Goal: Navigation & Orientation: Find specific page/section

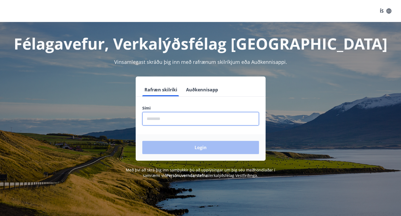
click at [181, 124] on input "phone" at bounding box center [200, 118] width 117 height 13
type input "********"
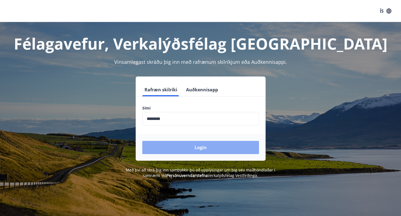
click at [193, 147] on button "Login" at bounding box center [200, 147] width 117 height 13
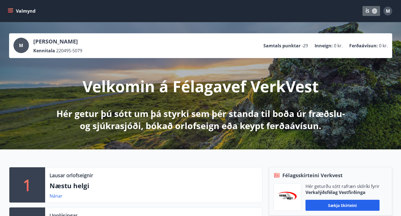
click at [369, 6] on button "ÍS" at bounding box center [372, 11] width 18 height 10
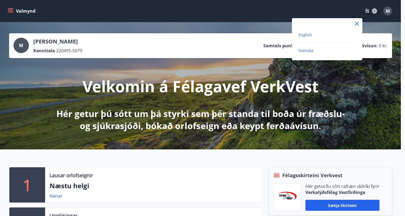
click at [302, 35] on span "English" at bounding box center [305, 34] width 13 height 5
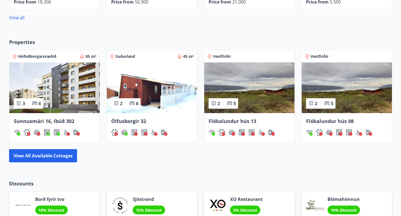
scroll to position [462, 0]
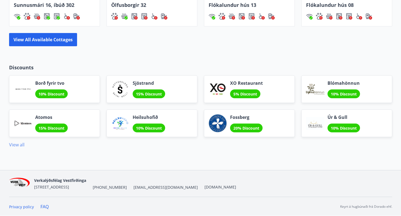
click at [17, 142] on link "View all" at bounding box center [16, 145] width 15 height 6
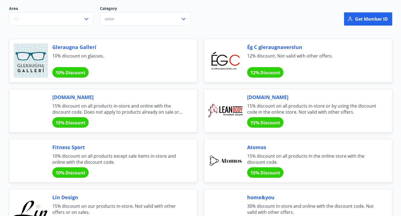
scroll to position [113, 0]
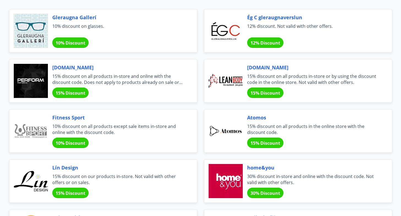
click at [112, 86] on div "[DOMAIN_NAME] 15% discount on all products in-store and online with the discoun…" at bounding box center [118, 81] width 132 height 34
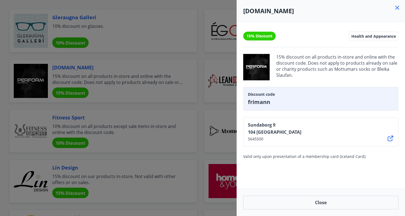
click at [397, 11] on icon at bounding box center [397, 7] width 7 height 7
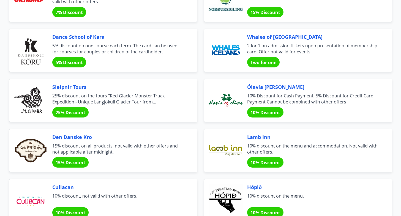
scroll to position [1450, 0]
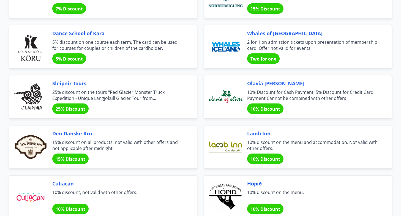
click at [133, 134] on span "Den Danske Kro" at bounding box center [118, 133] width 132 height 7
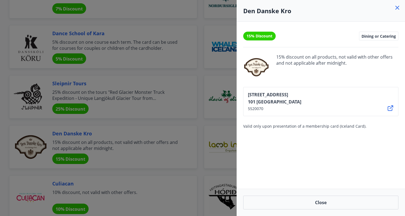
click at [146, 126] on div at bounding box center [202, 108] width 405 height 216
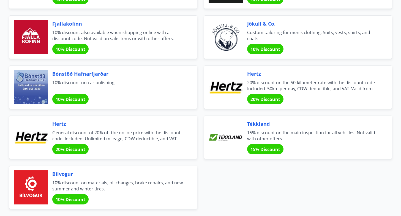
scroll to position [1811, 0]
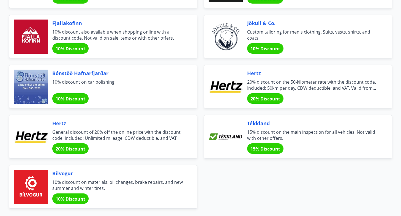
click at [177, 117] on div "Hertz General discount of 20% off the online price with the discount code. Incl…" at bounding box center [103, 137] width 188 height 44
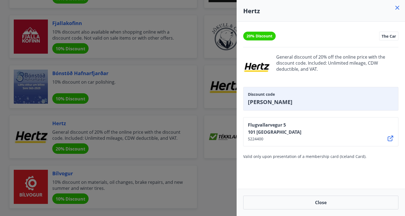
click at [177, 76] on div at bounding box center [202, 108] width 405 height 216
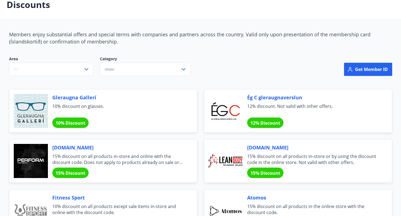
scroll to position [0, 0]
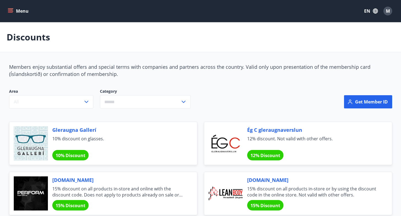
click at [10, 7] on button "Menu" at bounding box center [19, 11] width 24 height 10
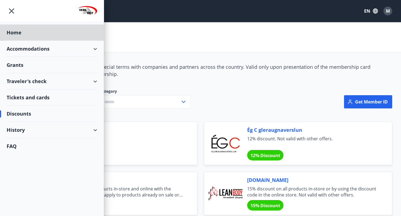
click at [21, 65] on div "Grants" at bounding box center [52, 65] width 91 height 16
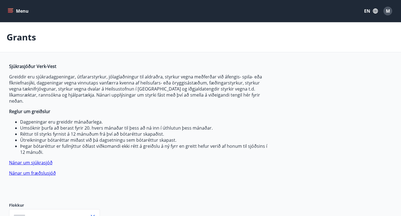
type input "***"
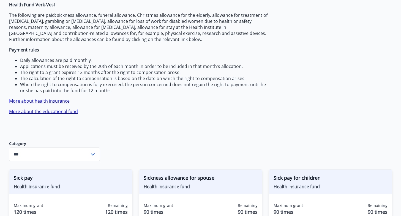
scroll to position [62, 0]
click at [69, 109] on font "More about the educational fund" at bounding box center [43, 111] width 69 height 6
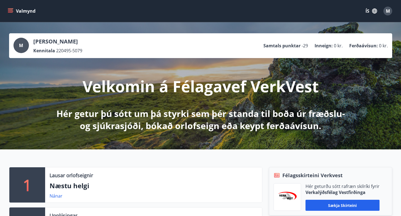
click at [14, 11] on button "Valmynd" at bounding box center [22, 11] width 31 height 10
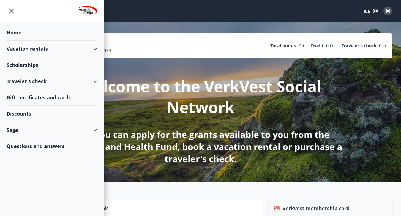
click at [32, 79] on font "Traveler's check" at bounding box center [27, 81] width 40 height 7
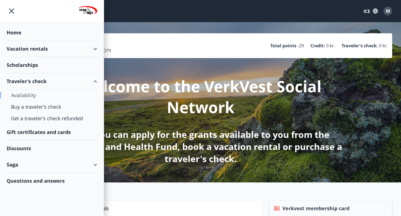
click at [28, 96] on font "Availability" at bounding box center [23, 95] width 25 height 7
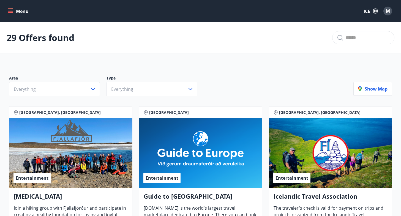
click at [12, 8] on button "Menu" at bounding box center [19, 11] width 24 height 10
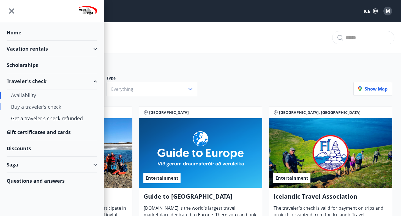
click at [47, 105] on font "Buy a traveler's check" at bounding box center [36, 107] width 50 height 7
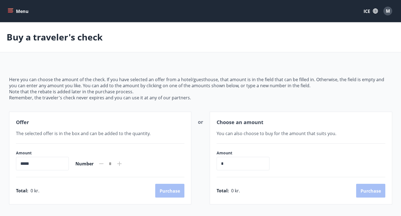
drag, startPoint x: 14, startPoint y: 5, endPoint x: 12, endPoint y: 8, distance: 3.5
click at [12, 8] on div "Menu ICE M" at bounding box center [201, 10] width 388 height 13
click at [12, 8] on button "Menu" at bounding box center [19, 11] width 24 height 10
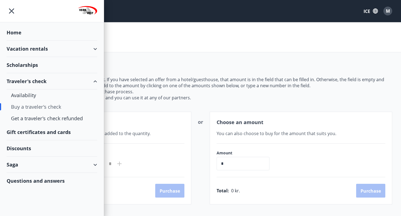
click at [61, 165] on div "Saga" at bounding box center [52, 165] width 91 height 16
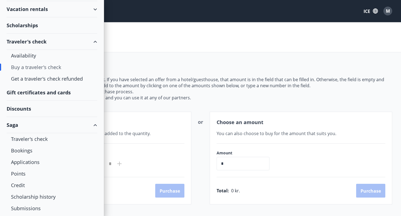
scroll to position [40, 0]
click at [37, 138] on font "Traveler's check" at bounding box center [29, 139] width 37 height 7
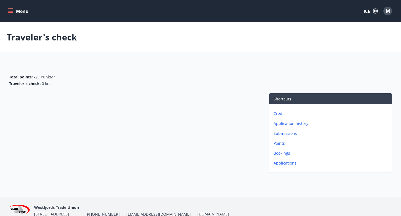
click at [10, 8] on icon "menu" at bounding box center [11, 11] width 6 height 6
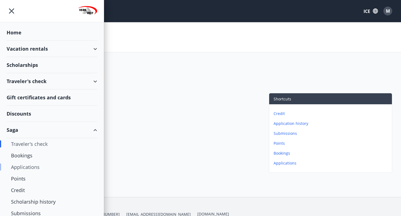
click at [33, 168] on font "Applications" at bounding box center [25, 167] width 29 height 7
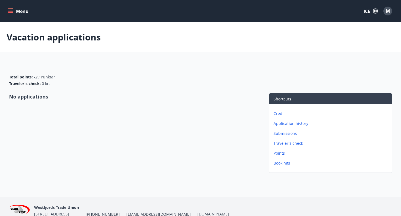
click at [13, 11] on icon "menu" at bounding box center [11, 11] width 6 height 1
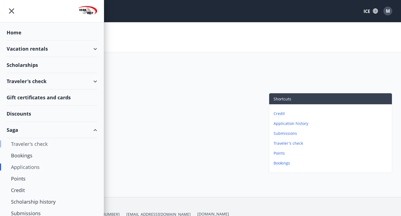
scroll to position [19, 0]
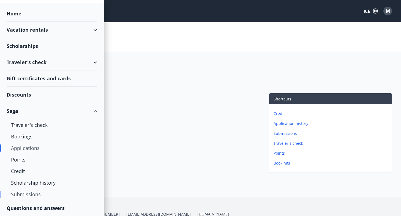
click at [30, 194] on font "Submissions" at bounding box center [26, 194] width 30 height 7
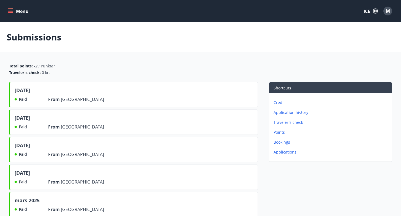
click at [295, 124] on font "Traveler's check" at bounding box center [288, 122] width 29 height 5
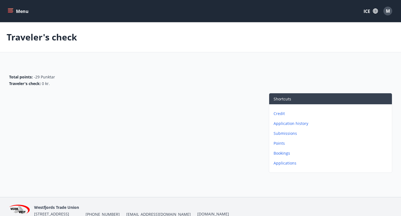
click at [282, 144] on font "Points" at bounding box center [279, 143] width 11 height 5
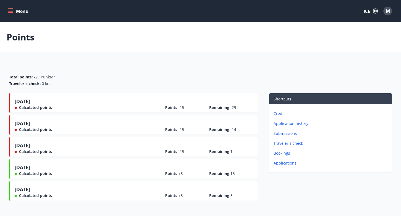
click at [292, 132] on font "Submissions" at bounding box center [285, 133] width 23 height 5
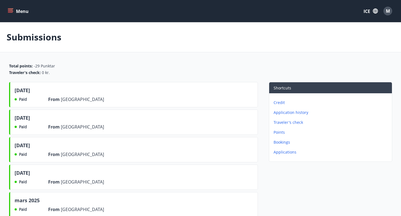
click at [291, 112] on font "Application history" at bounding box center [291, 112] width 35 height 5
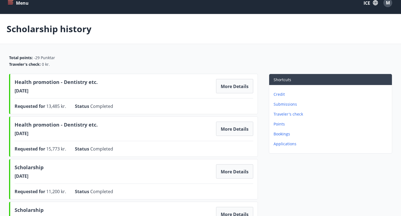
scroll to position [8, 0]
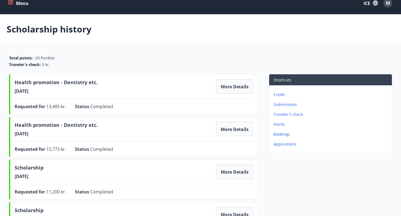
click at [289, 143] on font "Applications" at bounding box center [285, 144] width 23 height 5
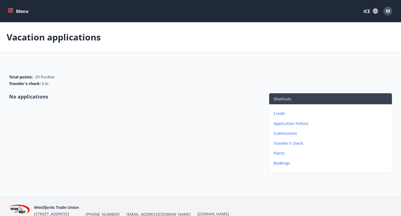
click at [12, 13] on icon "menu" at bounding box center [11, 11] width 6 height 6
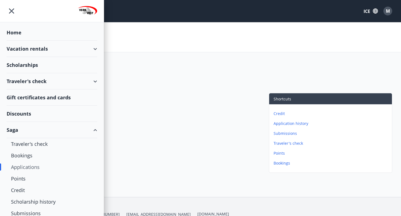
scroll to position [19, 0]
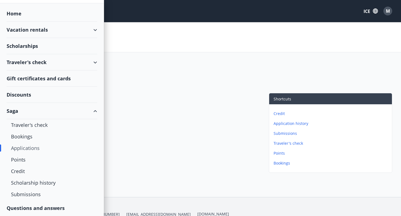
click at [32, 212] on div "Questions and answers" at bounding box center [52, 208] width 91 height 16
